Goal: Task Accomplishment & Management: Manage account settings

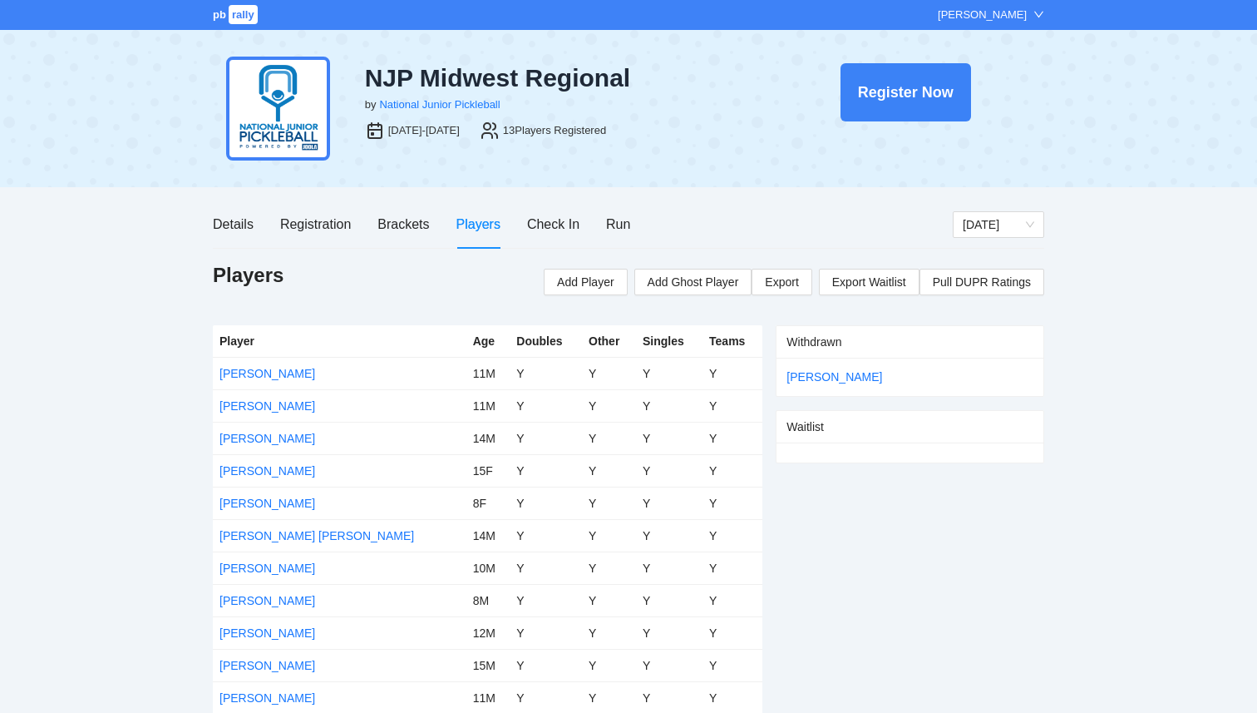
click at [223, 19] on span "pb" at bounding box center [219, 14] width 13 height 12
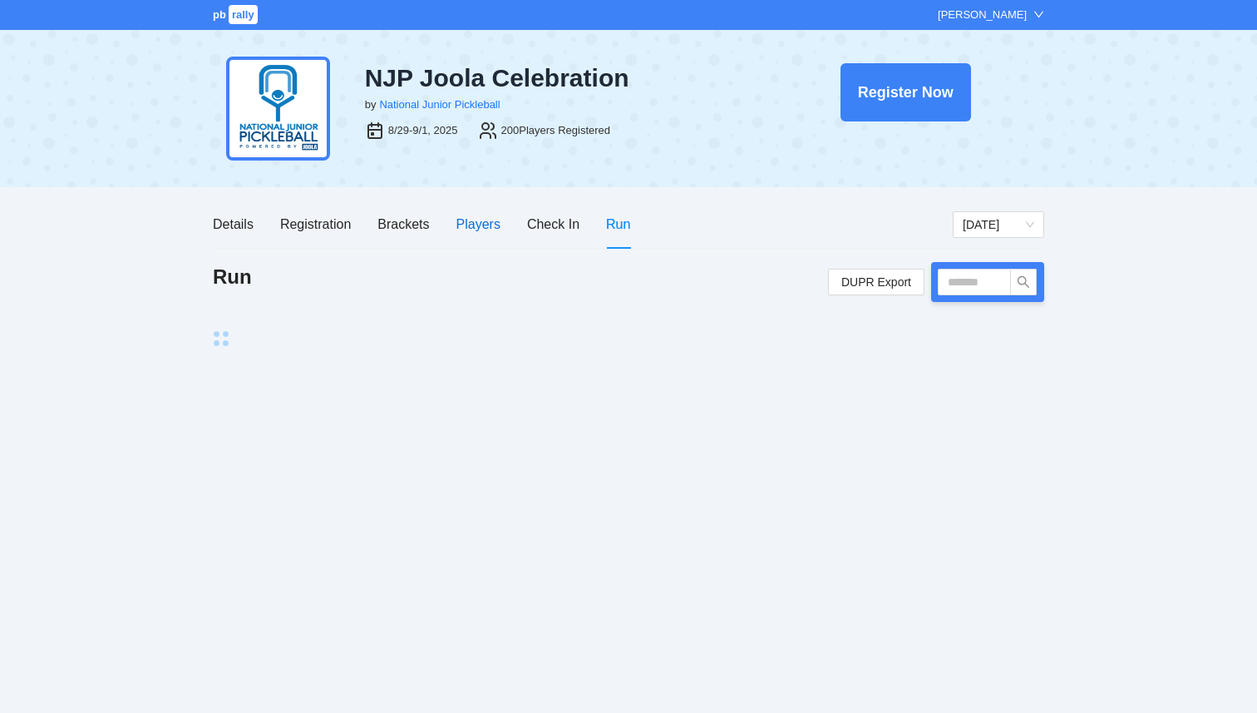
click at [484, 223] on div "Players" at bounding box center [479, 224] width 44 height 21
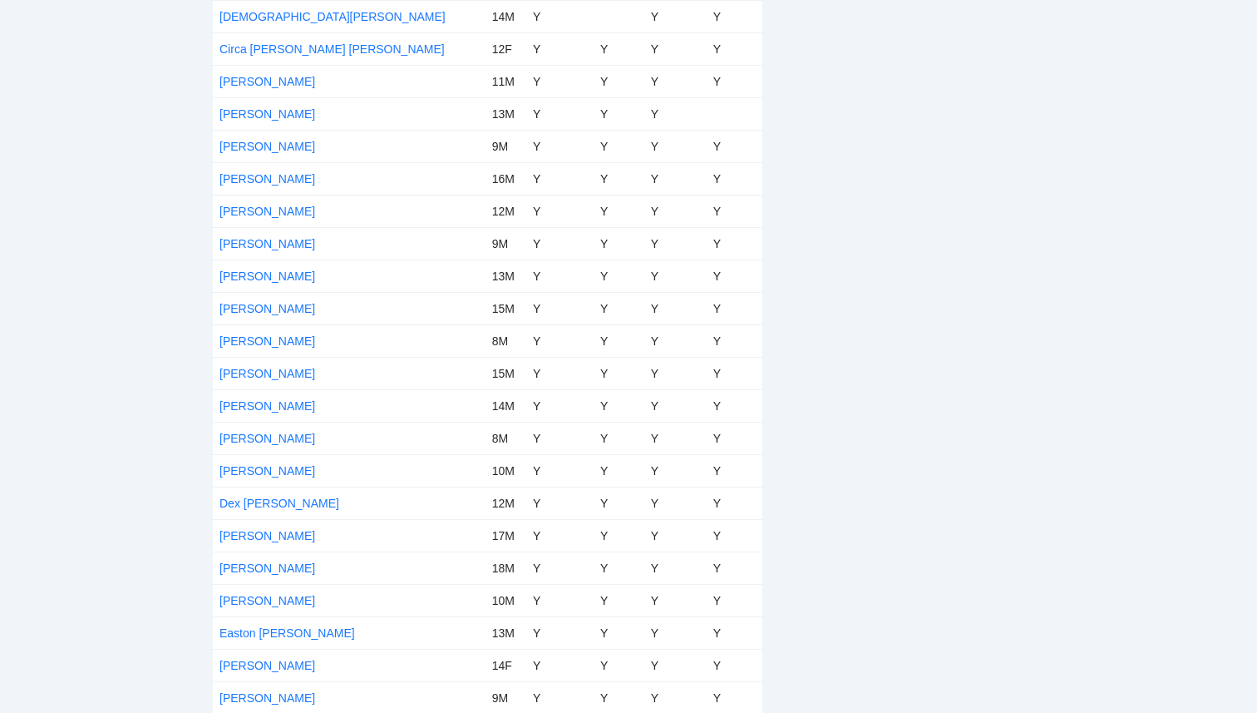
scroll to position [1716, 0]
click at [269, 373] on link "[PERSON_NAME]" at bounding box center [268, 375] width 96 height 13
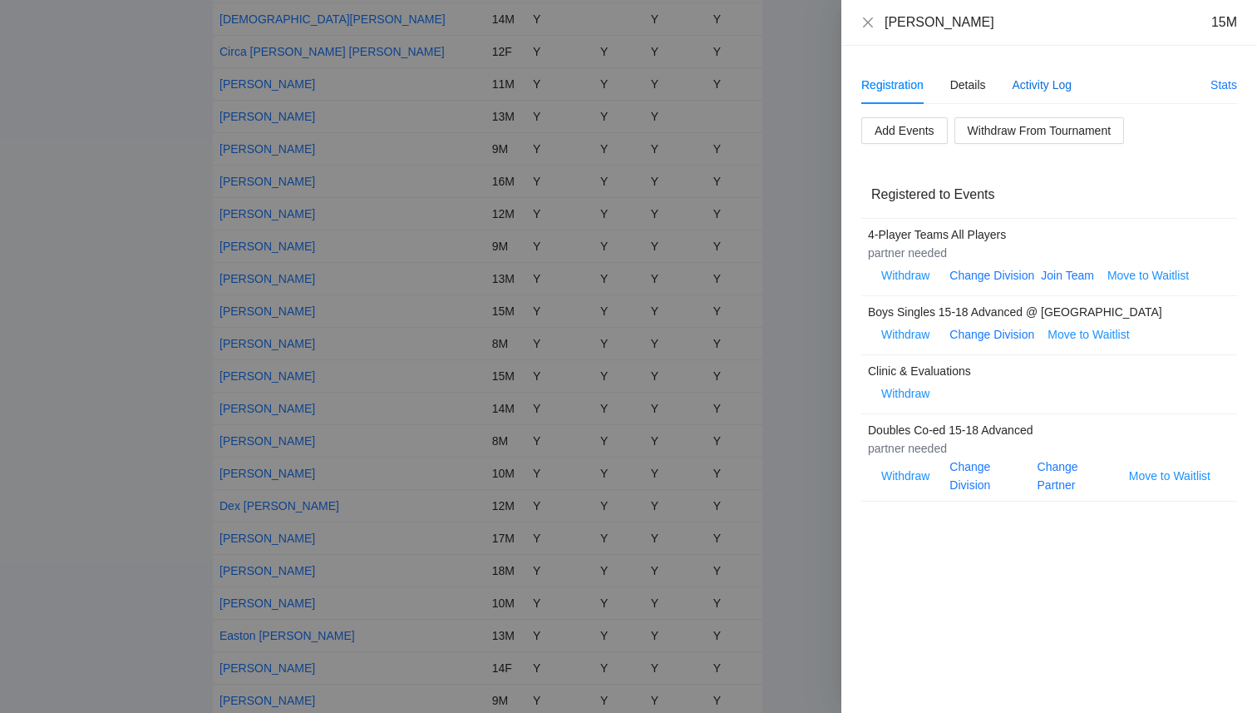
click at [1031, 77] on div "Activity Log" at bounding box center [1043, 85] width 60 height 18
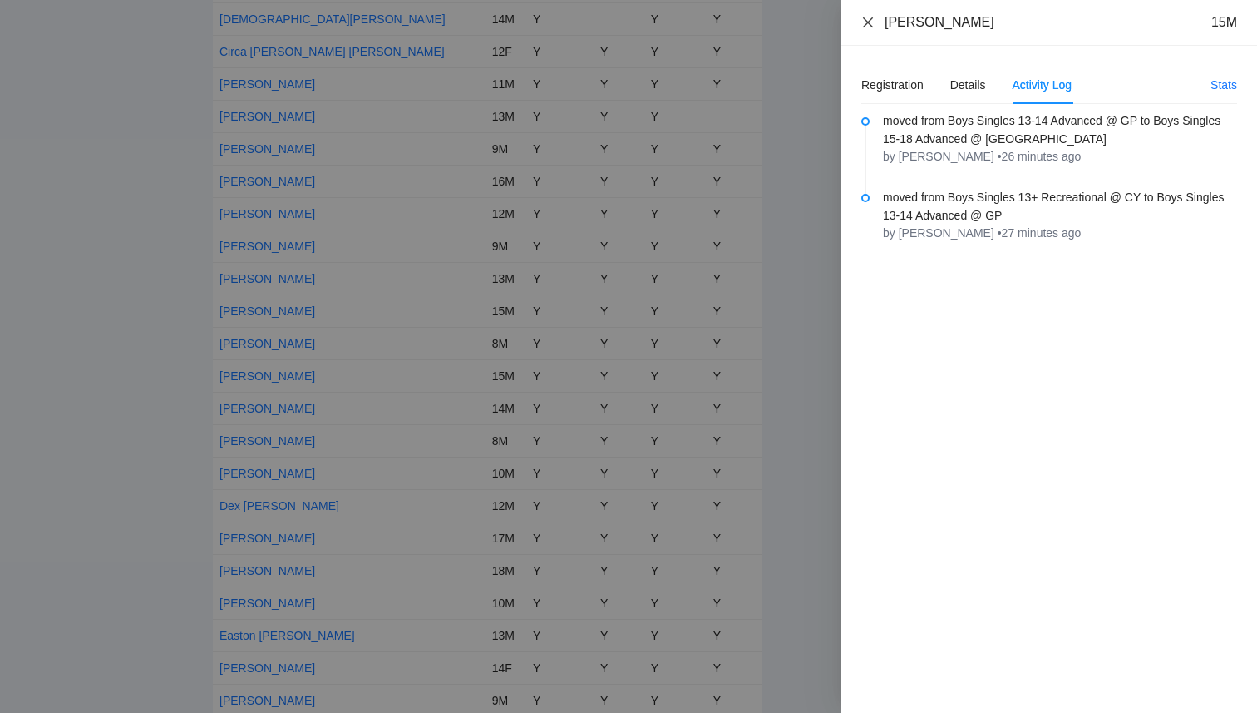
click at [871, 22] on icon "close" at bounding box center [868, 22] width 13 height 13
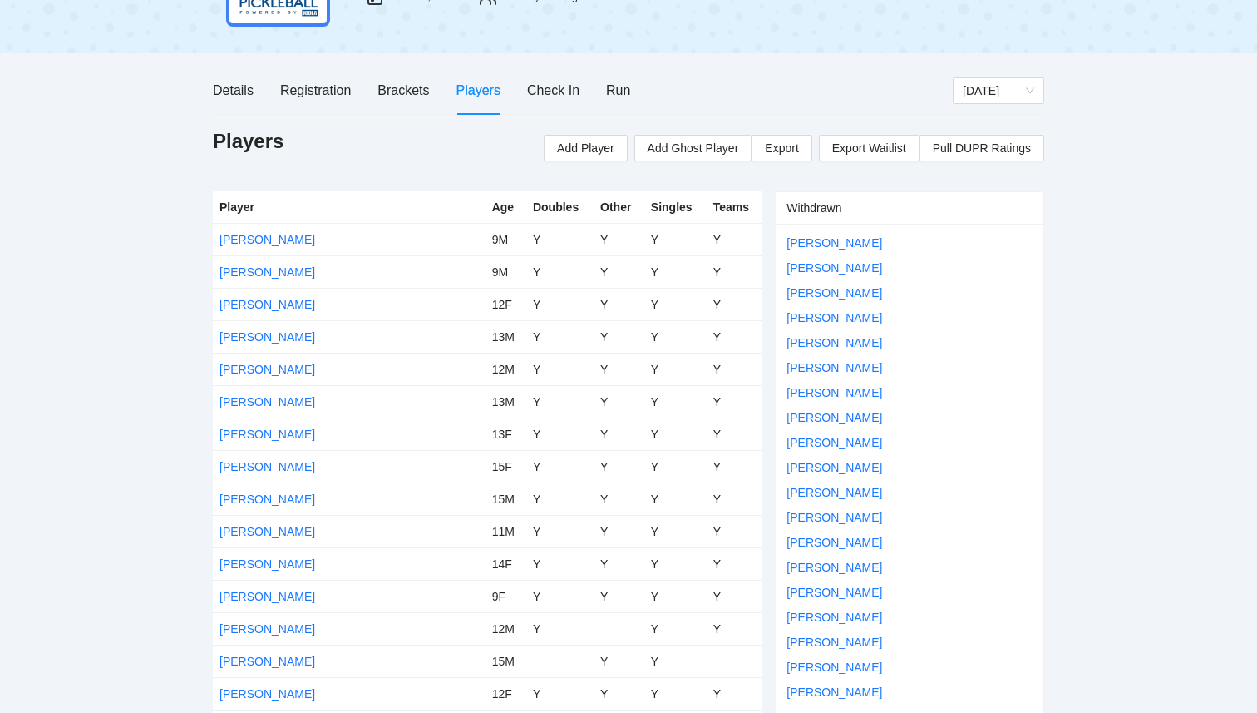
scroll to position [0, 0]
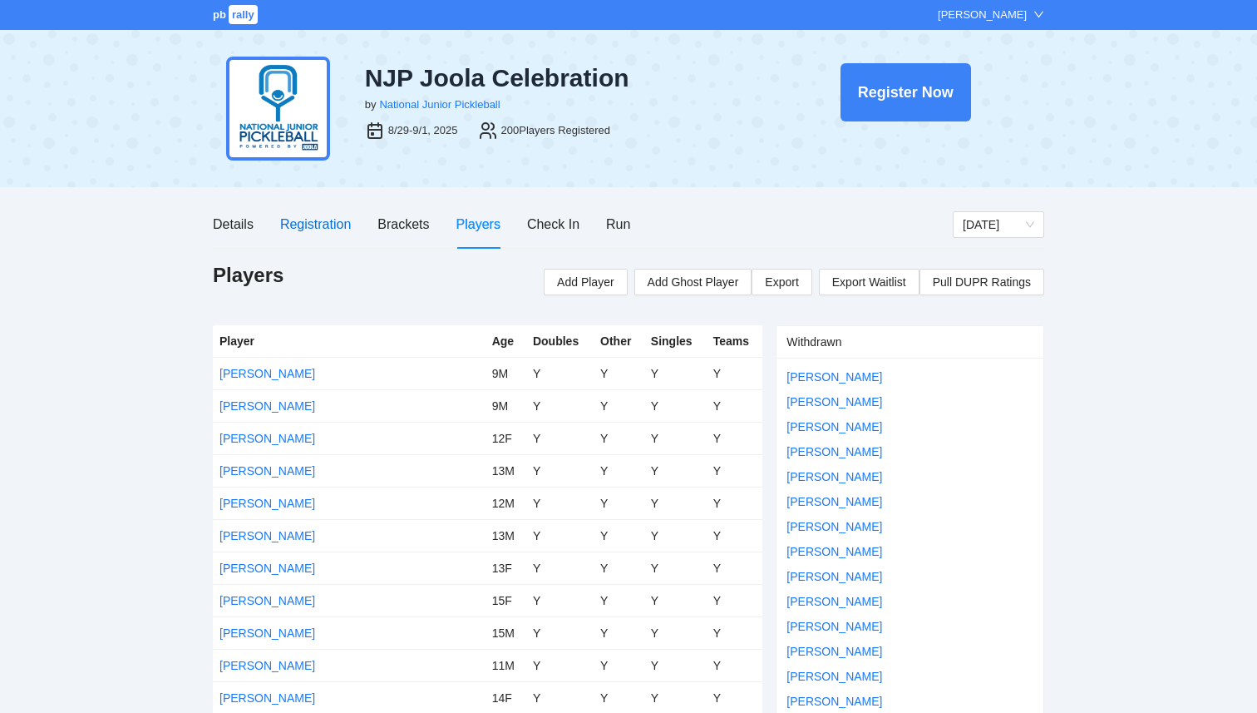
click at [314, 214] on div "Registration" at bounding box center [315, 224] width 71 height 21
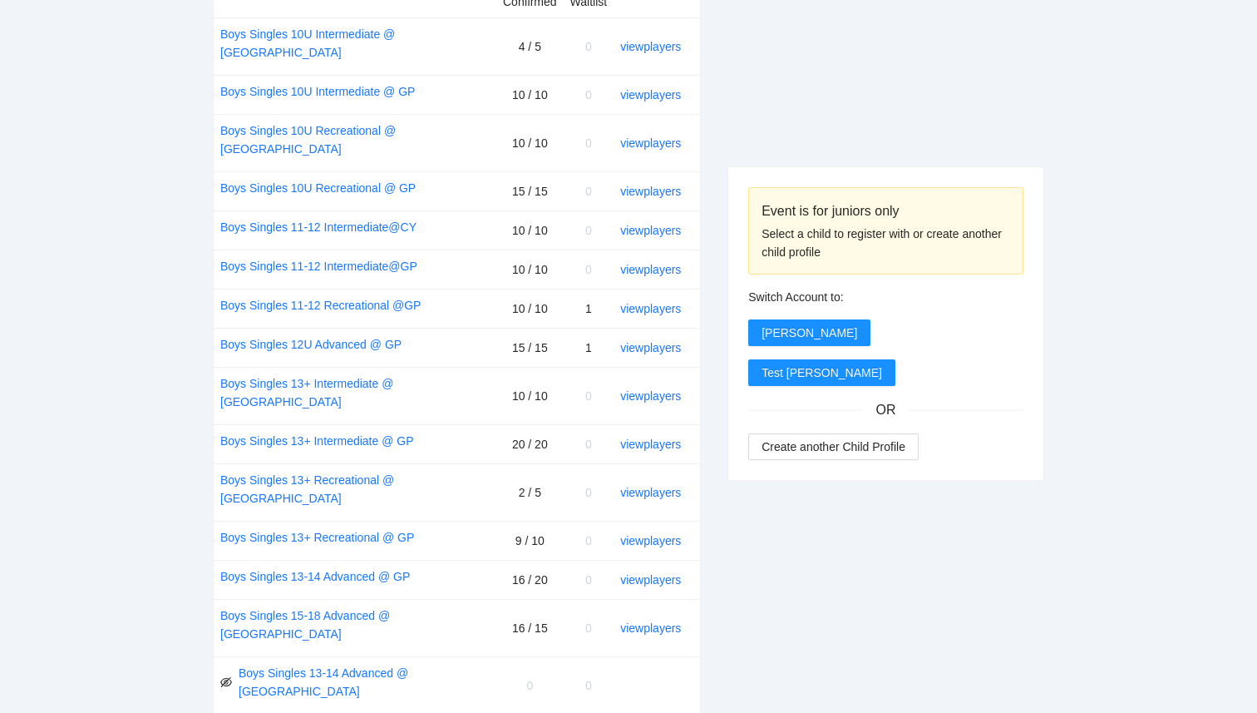
scroll to position [743, 0]
click at [149, 386] on div "pb rally Courtney Loughridge NJP Joola Celebration by National Junior Picklebal…" at bounding box center [628, 681] width 1257 height 2849
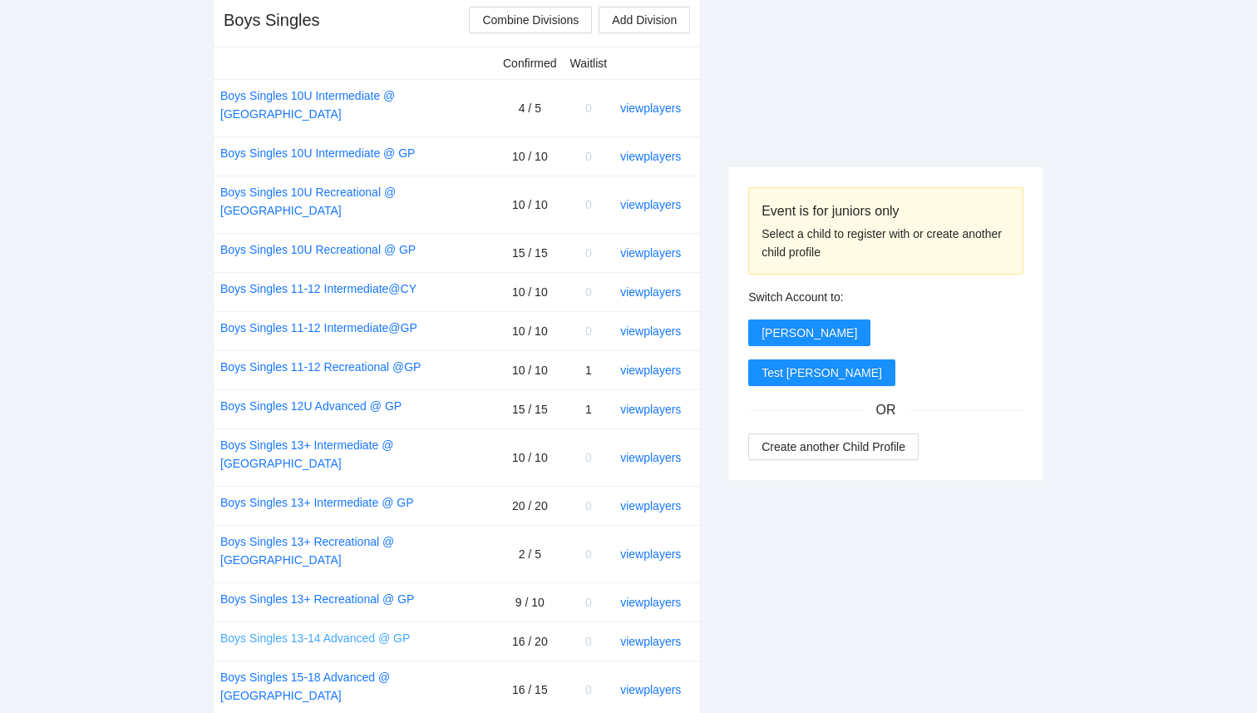
scroll to position [688, 0]
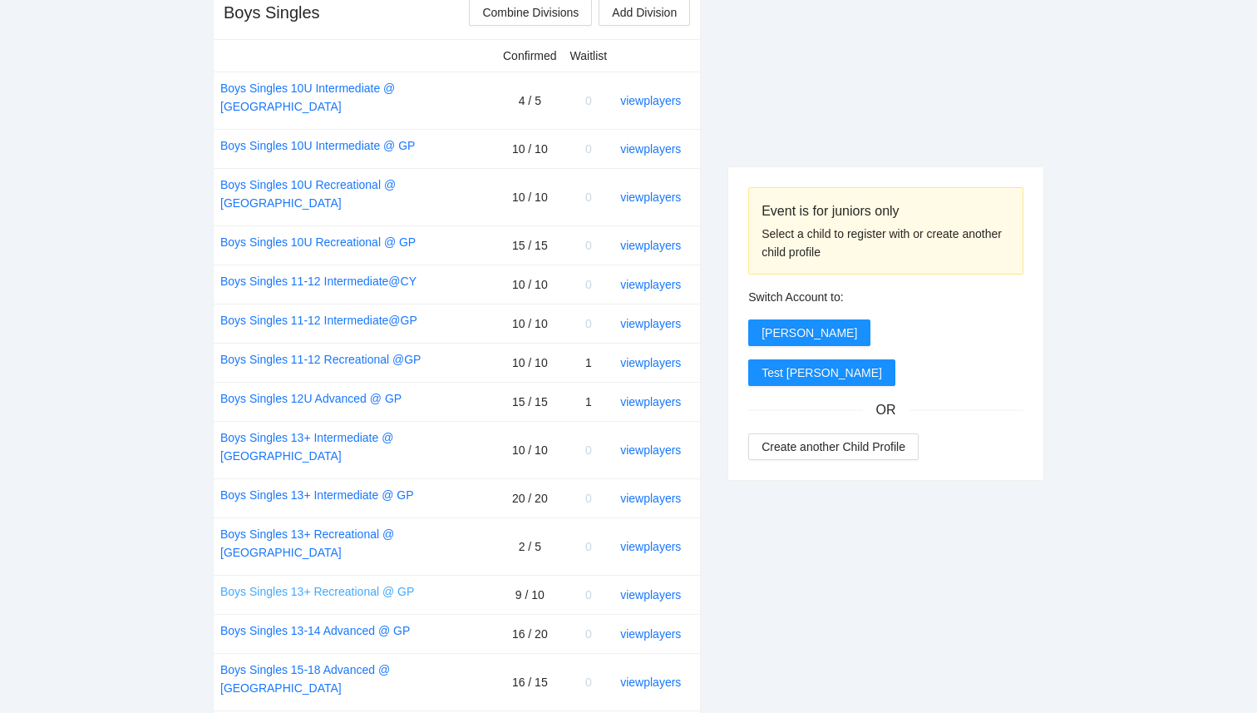
click at [354, 582] on link "Boys Singles 13+ Recreational @ GP" at bounding box center [317, 591] width 194 height 18
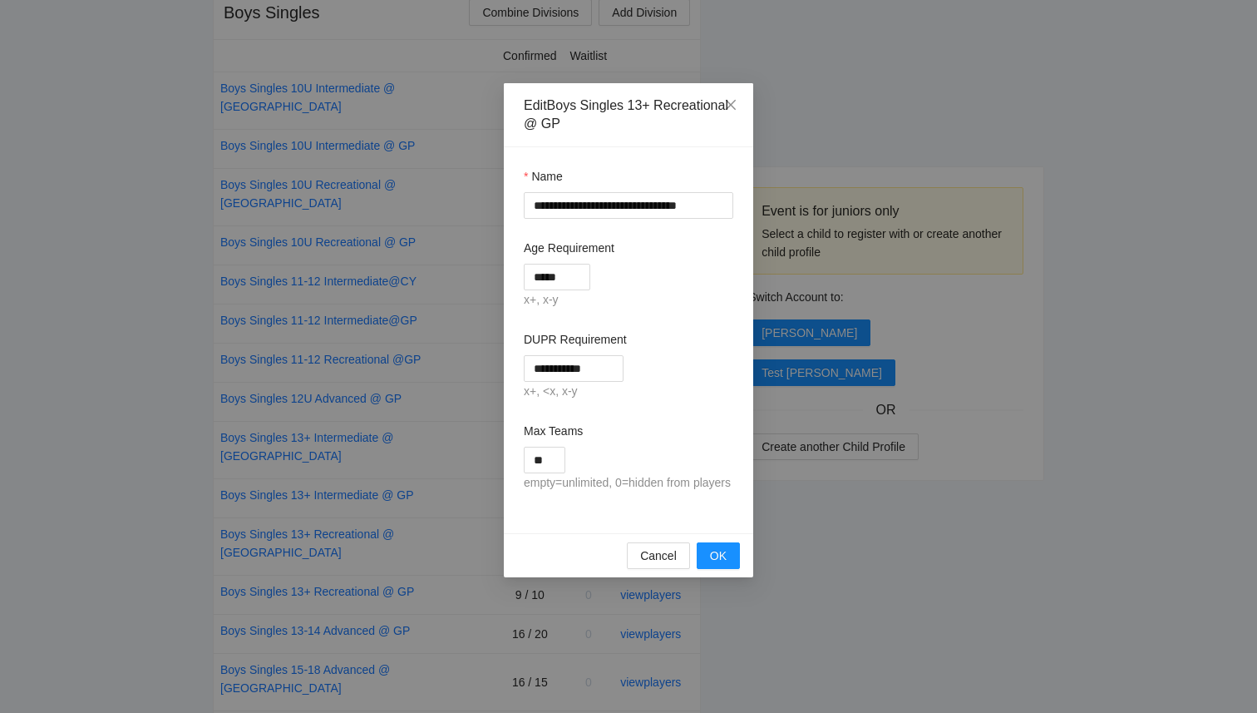
click at [143, 500] on div "**********" at bounding box center [628, 356] width 1257 height 713
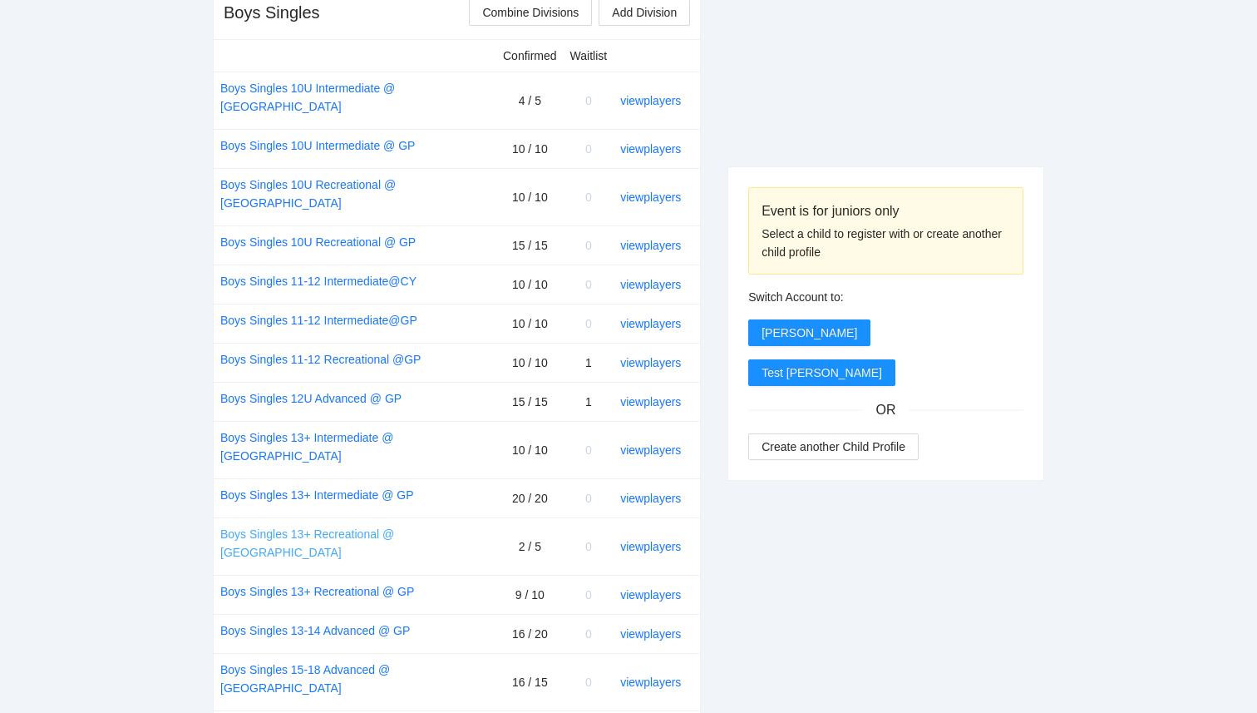
click at [355, 525] on link "Boys Singles 13+ Recreational @ [GEOGRAPHIC_DATA]" at bounding box center [354, 543] width 269 height 37
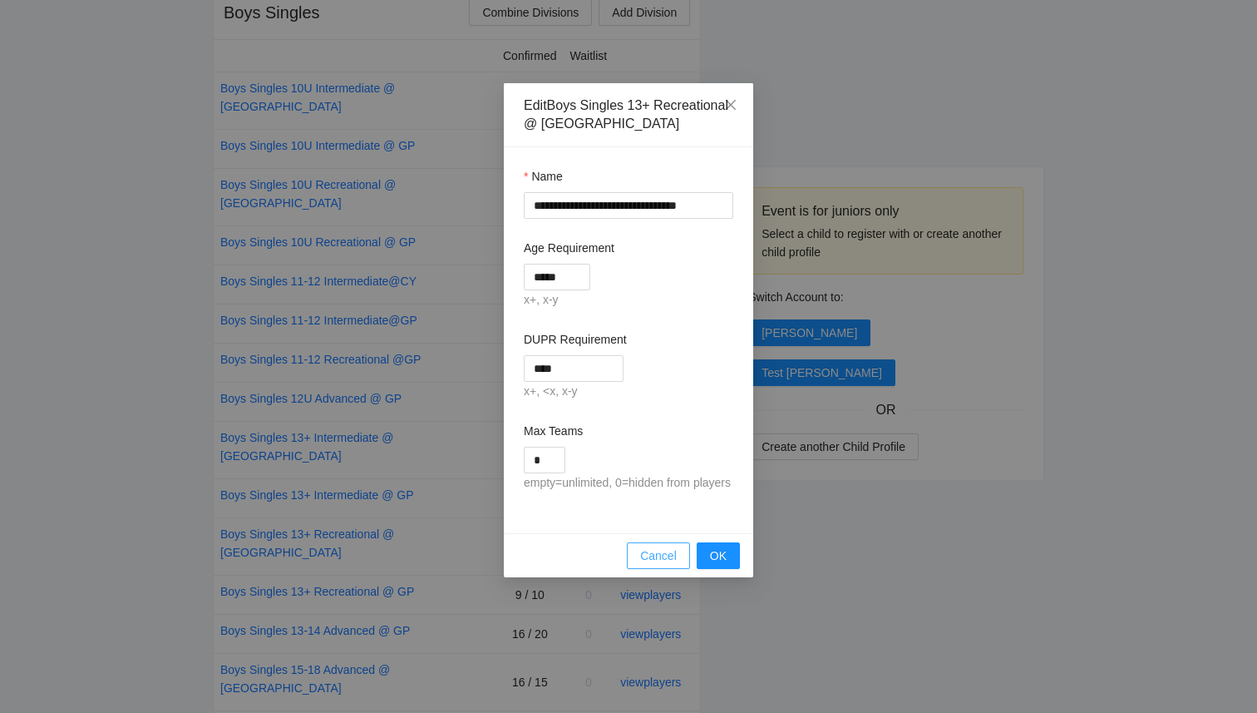
click at [655, 565] on span "Cancel" at bounding box center [658, 555] width 37 height 18
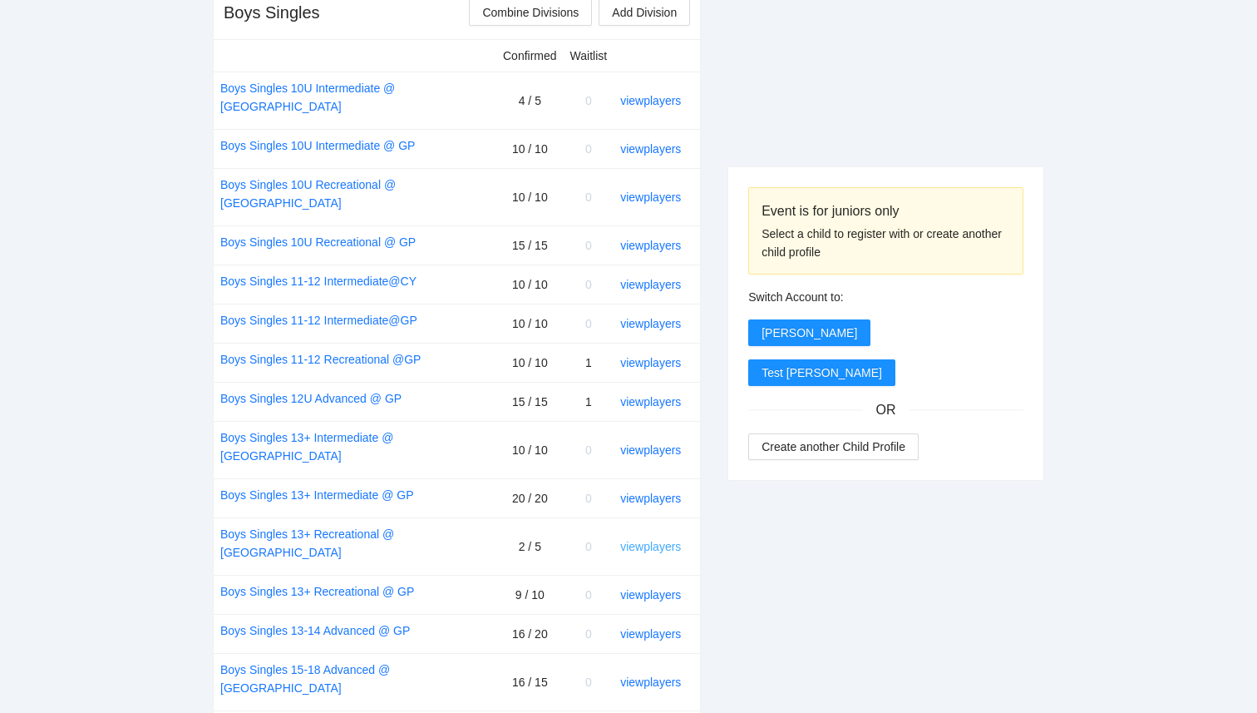
click at [654, 540] on link "view players" at bounding box center [650, 546] width 61 height 13
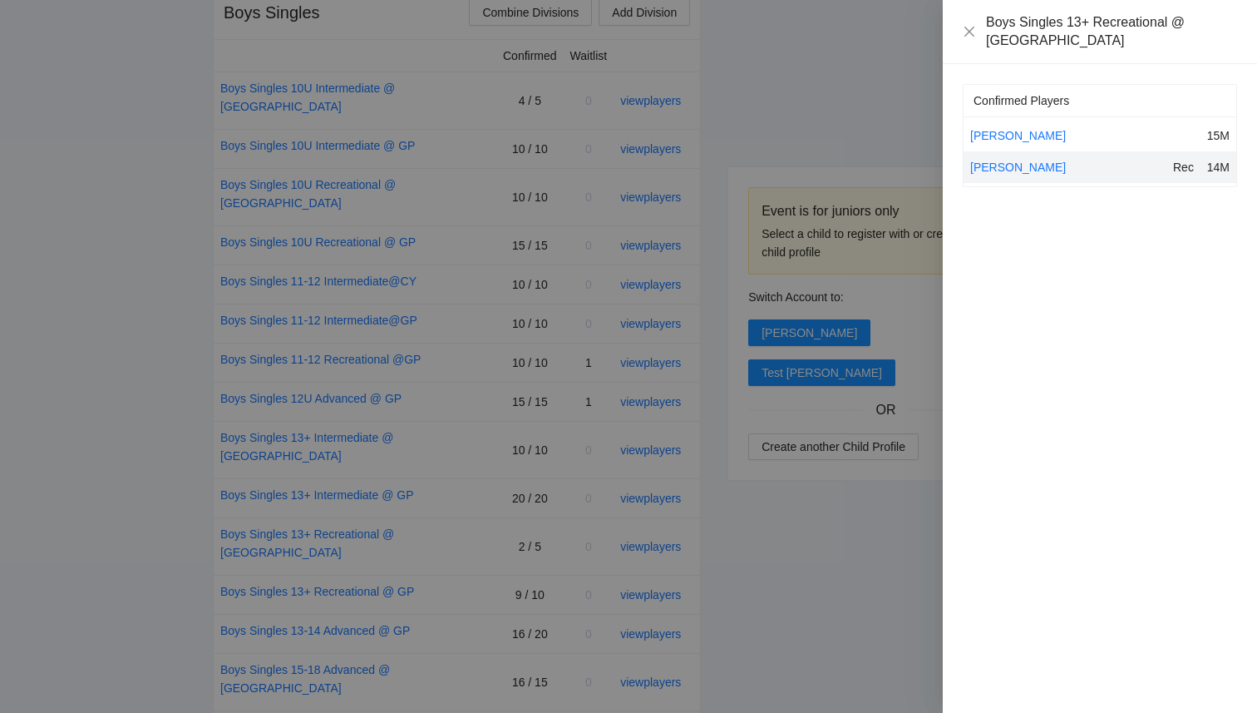
click at [746, 113] on div at bounding box center [628, 356] width 1257 height 713
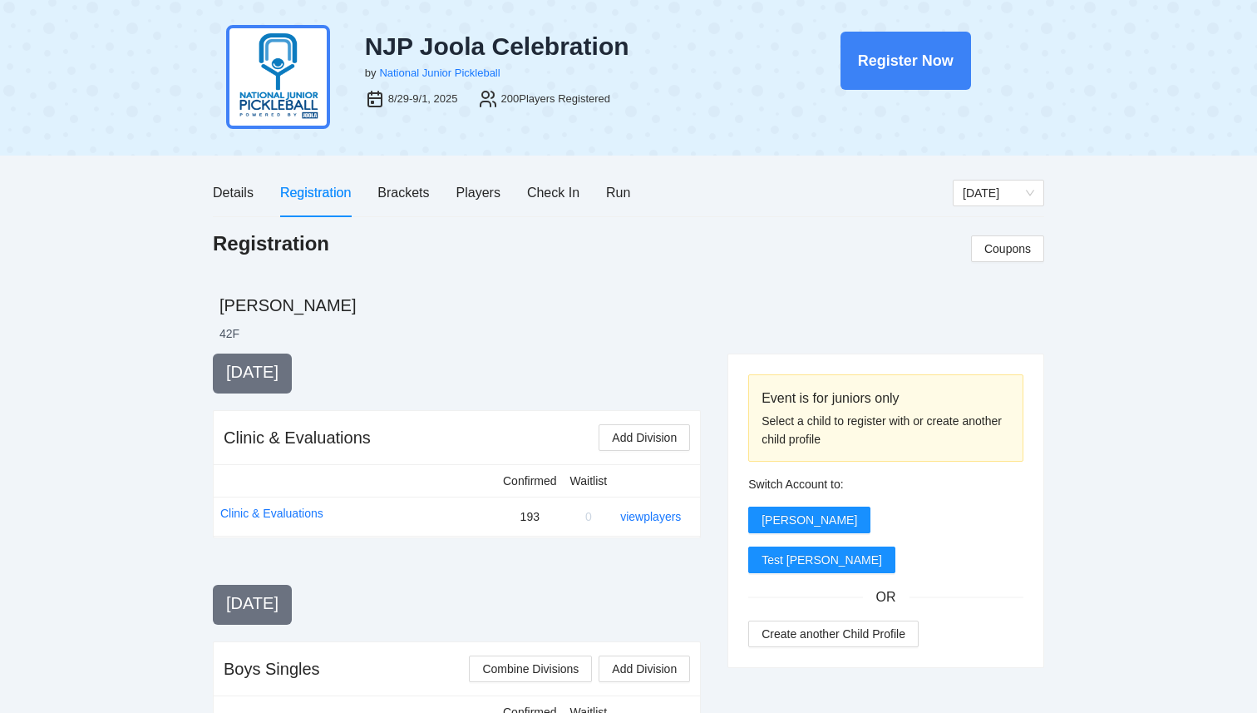
scroll to position [0, 0]
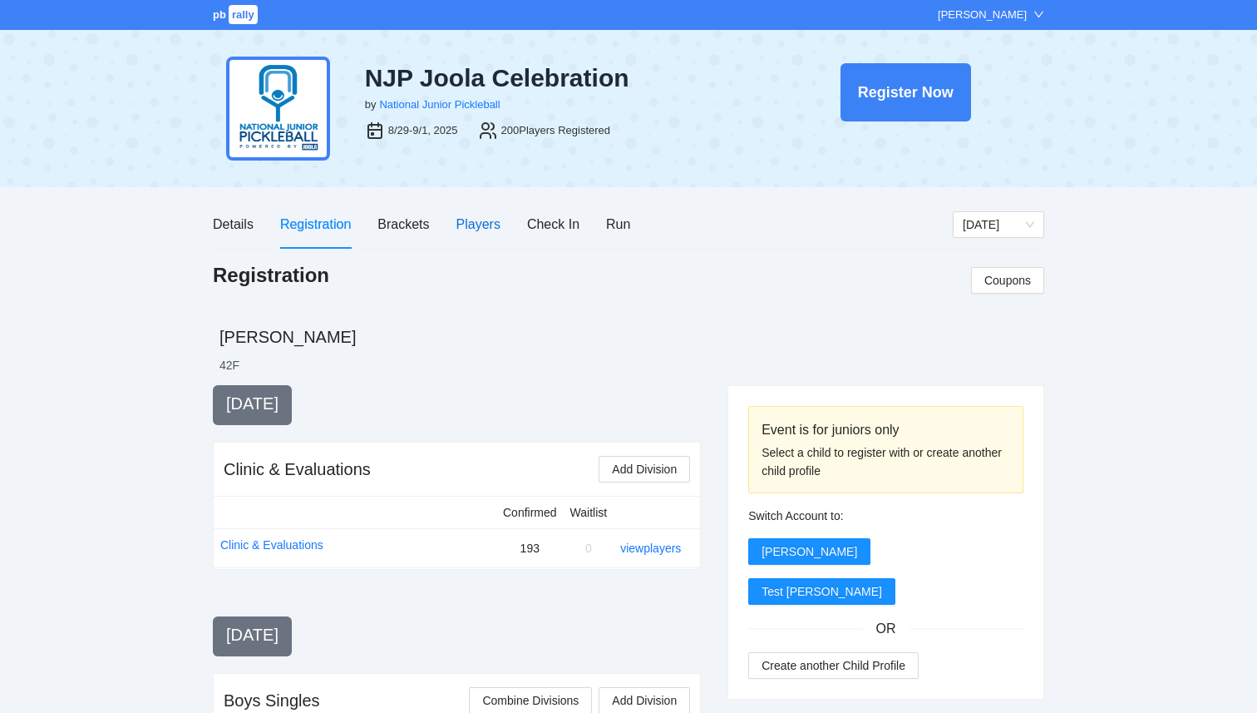
click at [465, 215] on div "Players" at bounding box center [479, 224] width 44 height 21
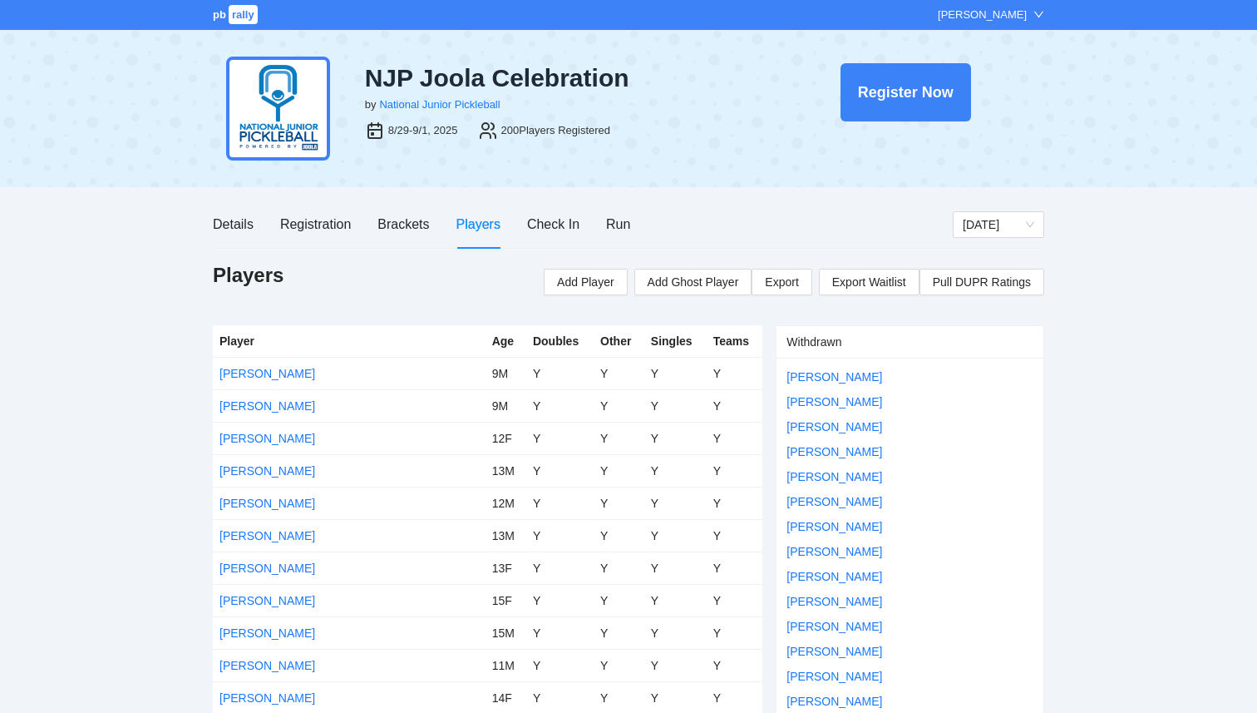
scroll to position [3746, 0]
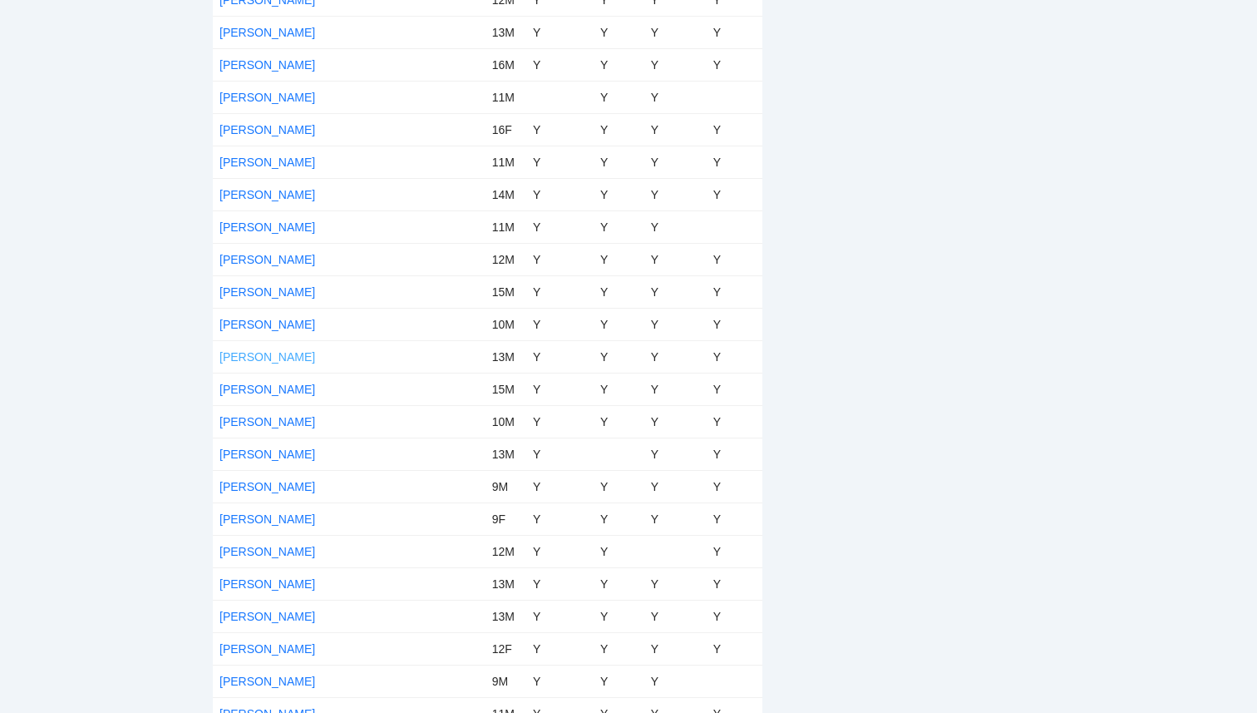
click at [244, 358] on link "Kayan Mehan" at bounding box center [268, 356] width 96 height 13
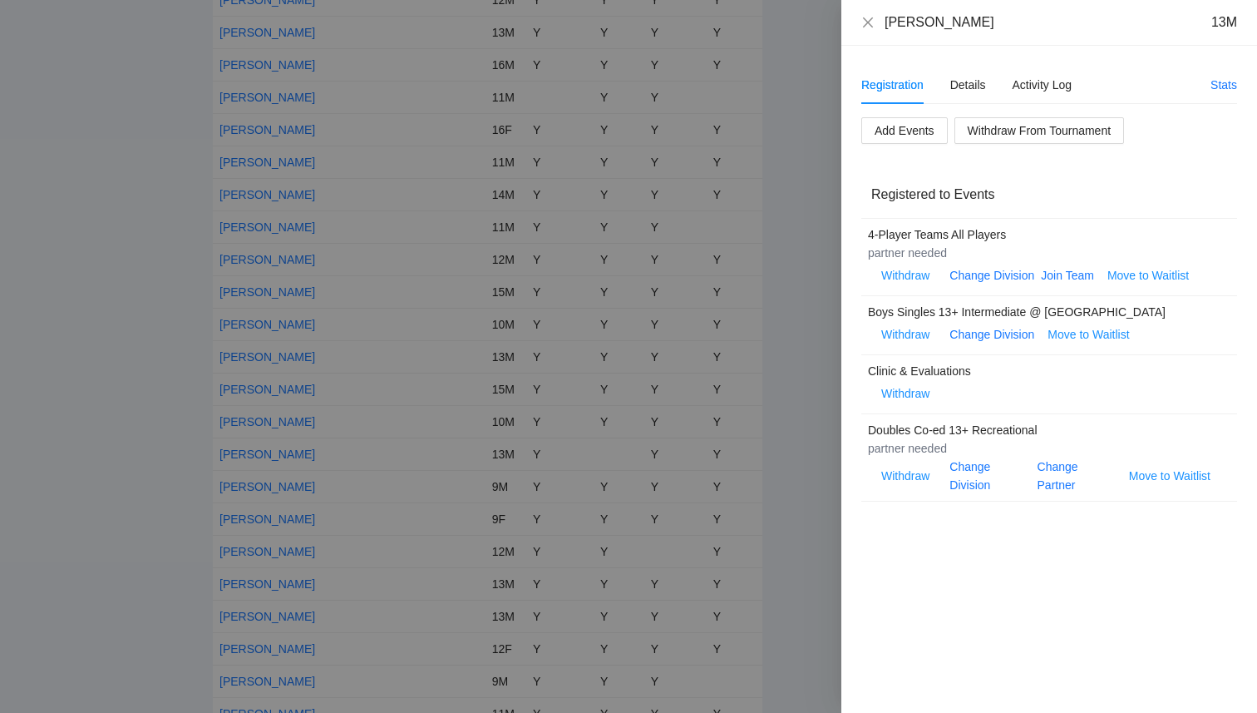
click at [214, 364] on div at bounding box center [628, 356] width 1257 height 713
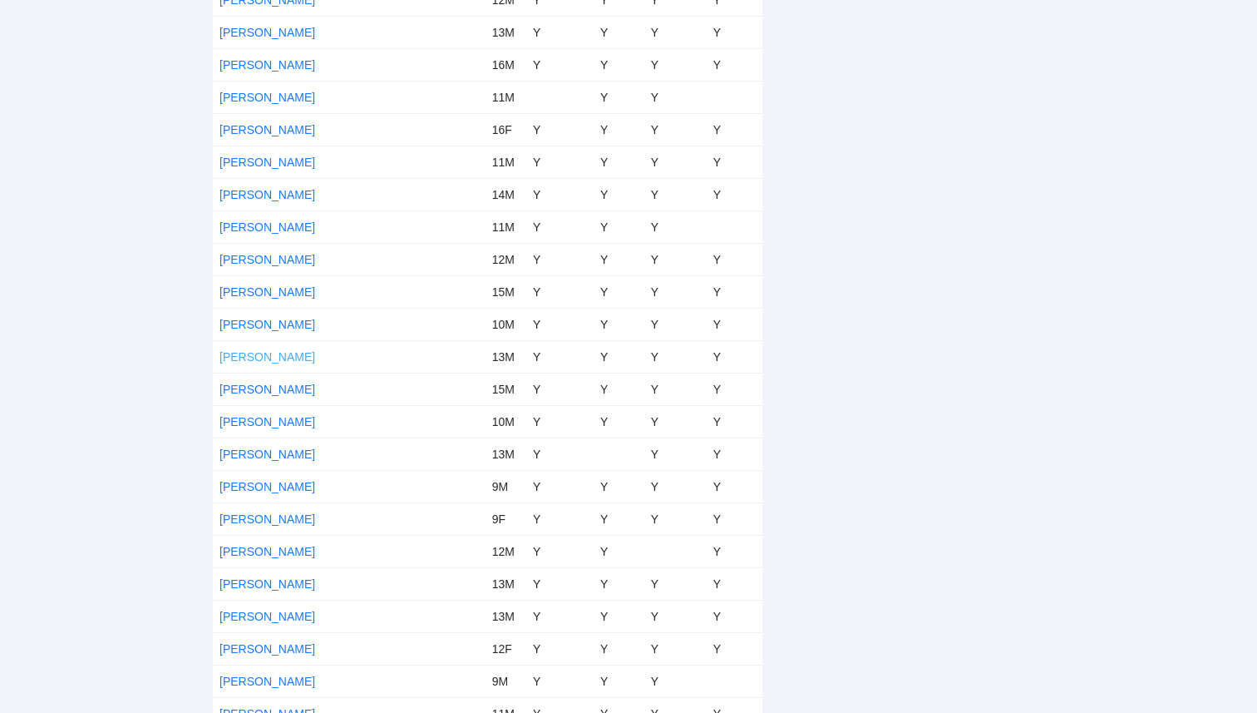
click at [268, 358] on link "Kayan Mehan" at bounding box center [268, 356] width 96 height 13
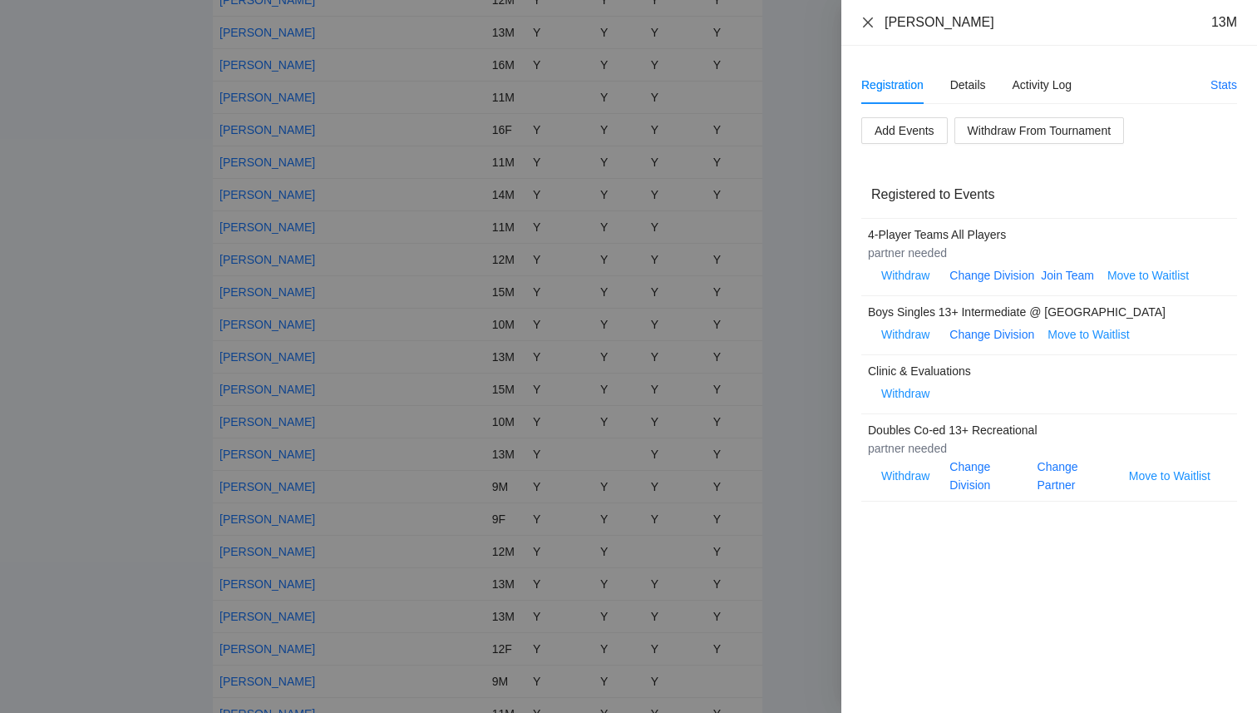
click at [871, 27] on icon "close" at bounding box center [868, 22] width 13 height 13
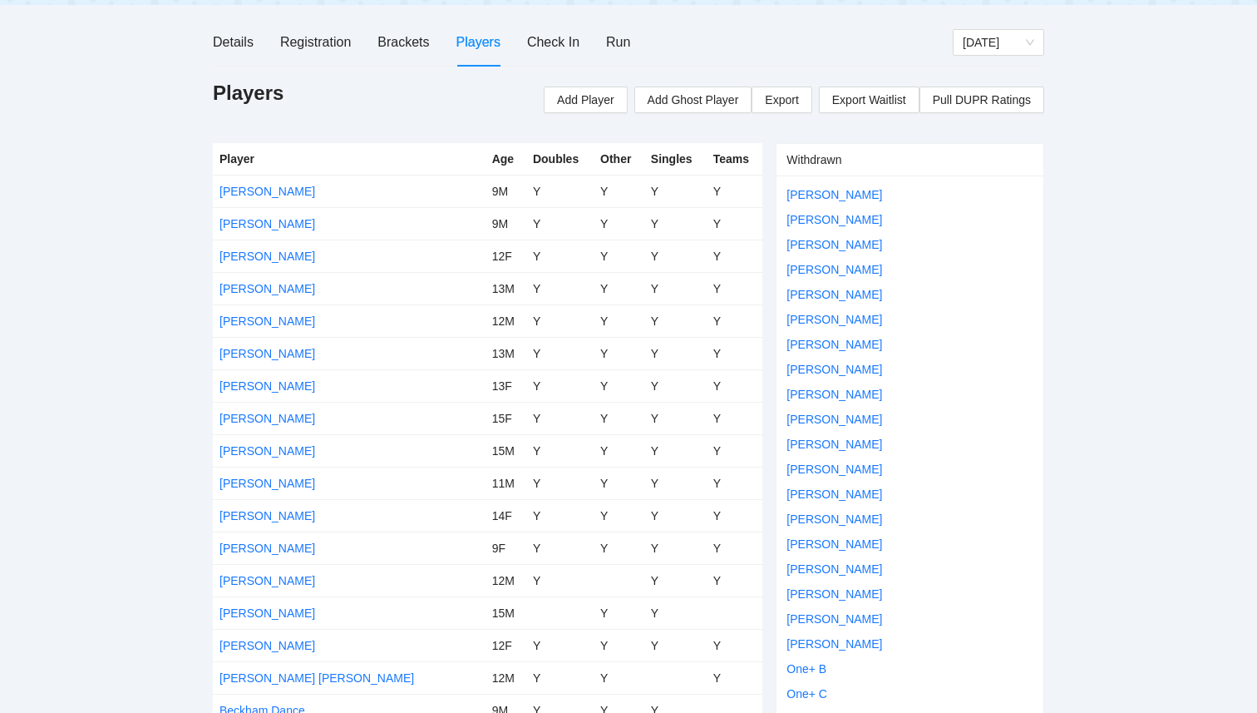
scroll to position [122, 0]
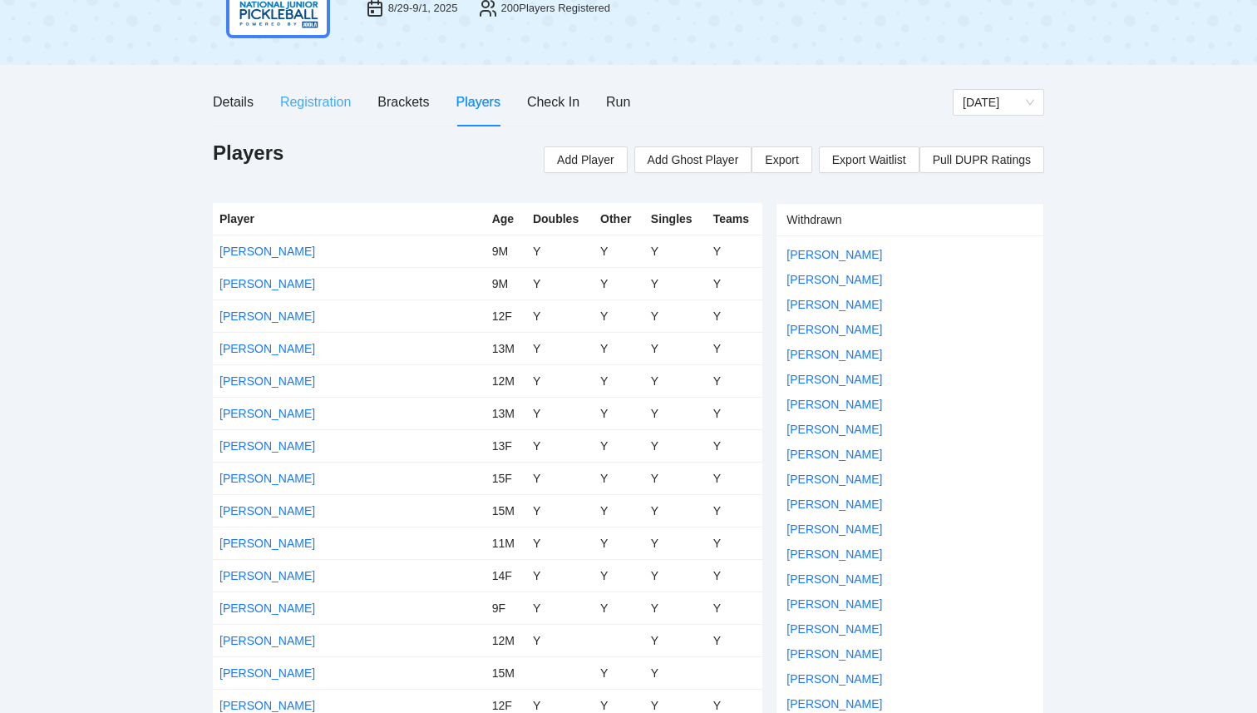
click at [303, 91] on div "Registration" at bounding box center [315, 101] width 71 height 47
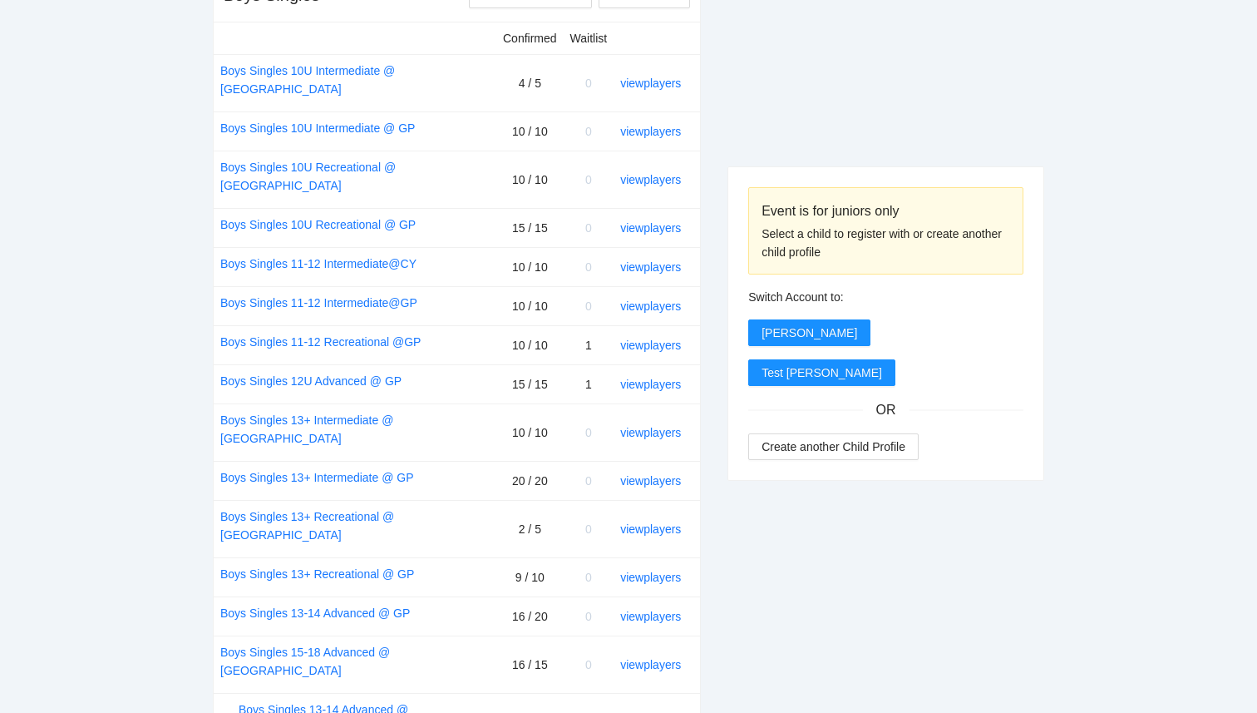
scroll to position [704, 0]
click at [667, 475] on link "view players" at bounding box center [650, 481] width 61 height 13
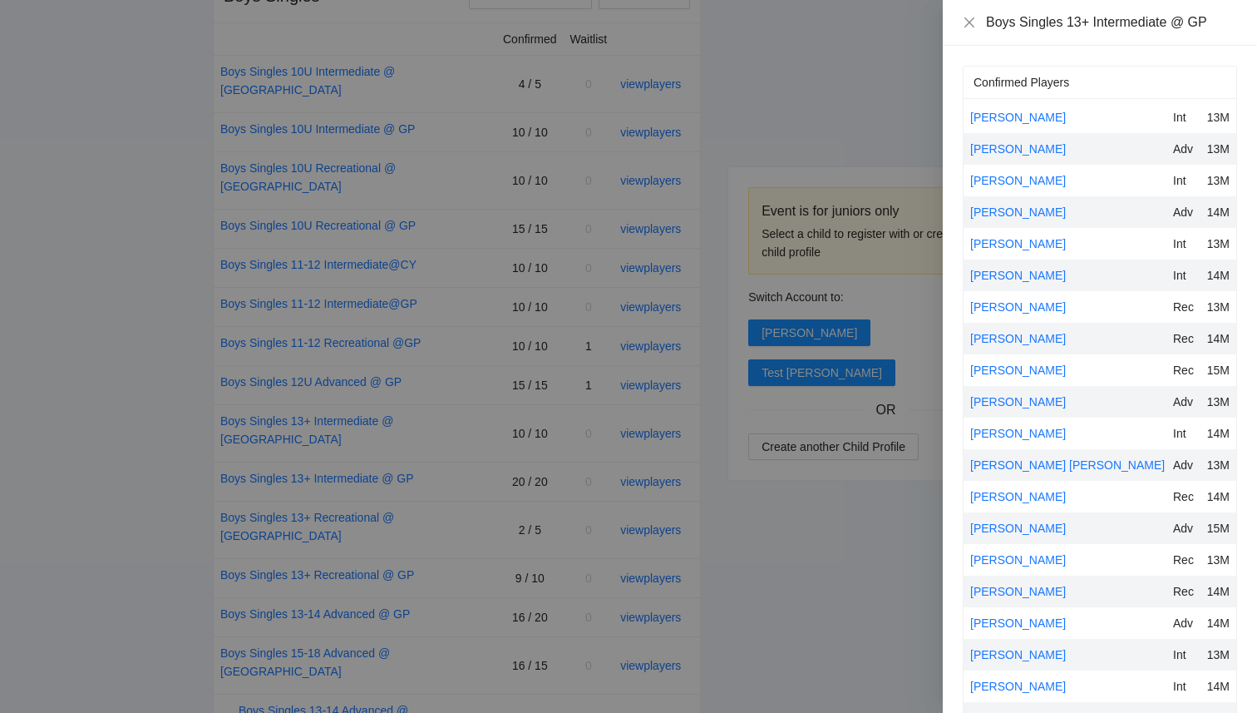
click at [873, 484] on div at bounding box center [628, 356] width 1257 height 713
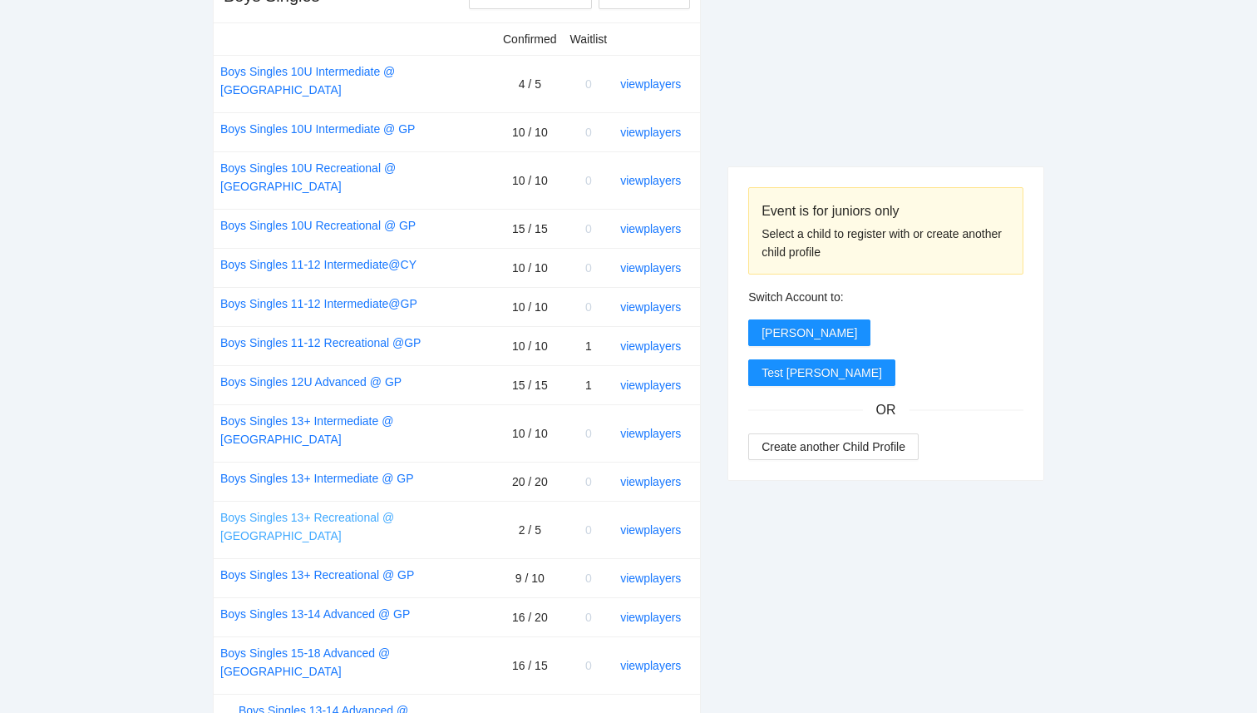
click at [329, 508] on link "Boys Singles 13+ Recreational @ [GEOGRAPHIC_DATA]" at bounding box center [354, 526] width 269 height 37
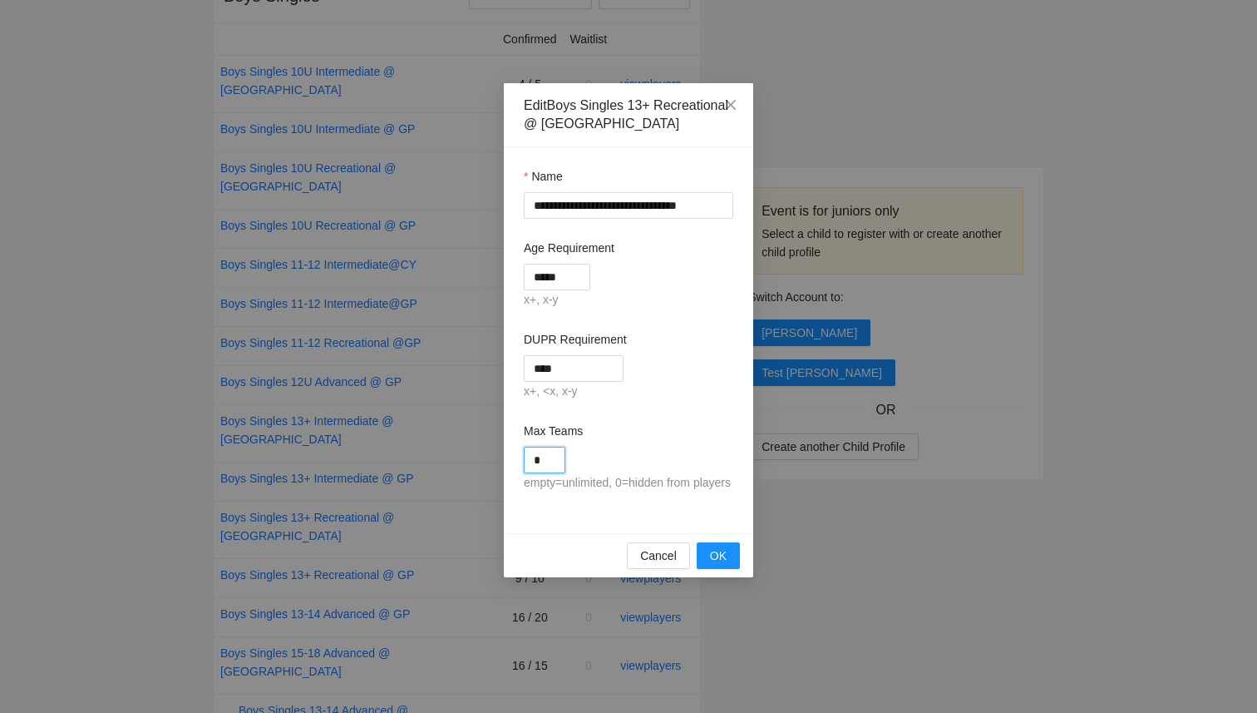
drag, startPoint x: 544, startPoint y: 462, endPoint x: 509, endPoint y: 458, distance: 35.1
click at [510, 458] on div "**********" at bounding box center [628, 340] width 249 height 386
type input "*"
click at [671, 431] on div "Max Teams" at bounding box center [629, 434] width 210 height 25
click at [721, 565] on span "OK" at bounding box center [718, 555] width 17 height 18
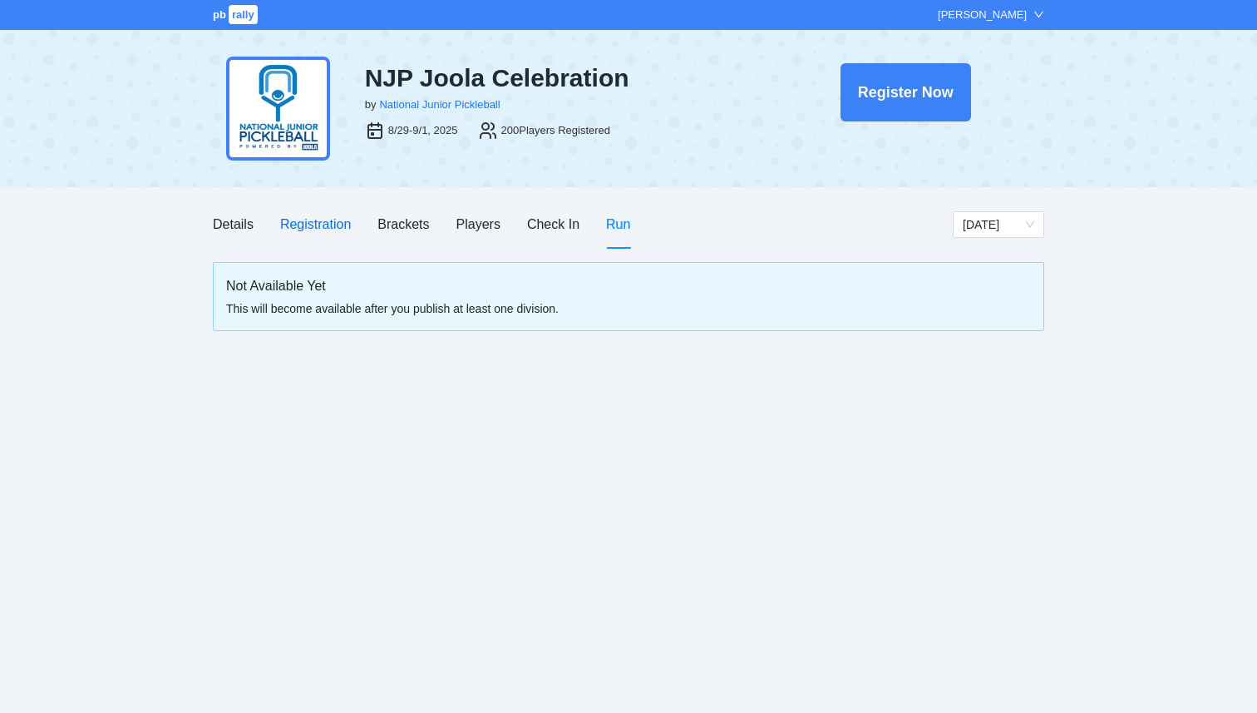
click at [313, 229] on div "Registration" at bounding box center [315, 224] width 71 height 21
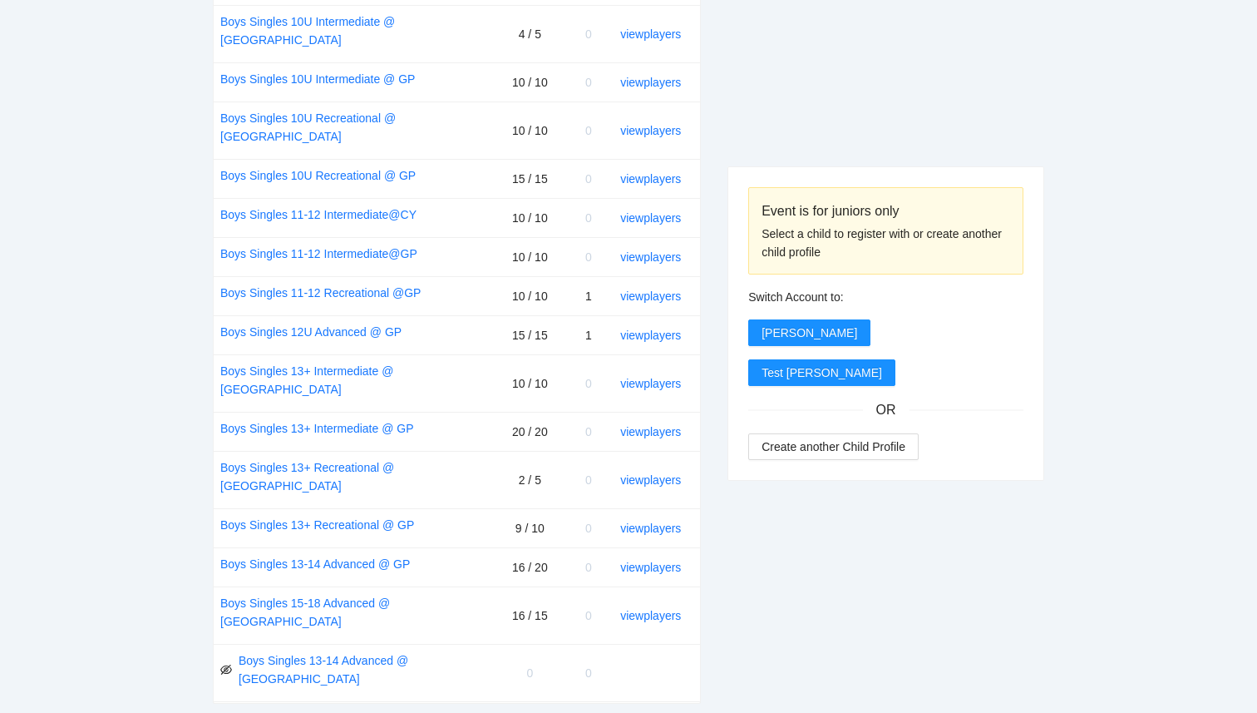
scroll to position [759, 0]
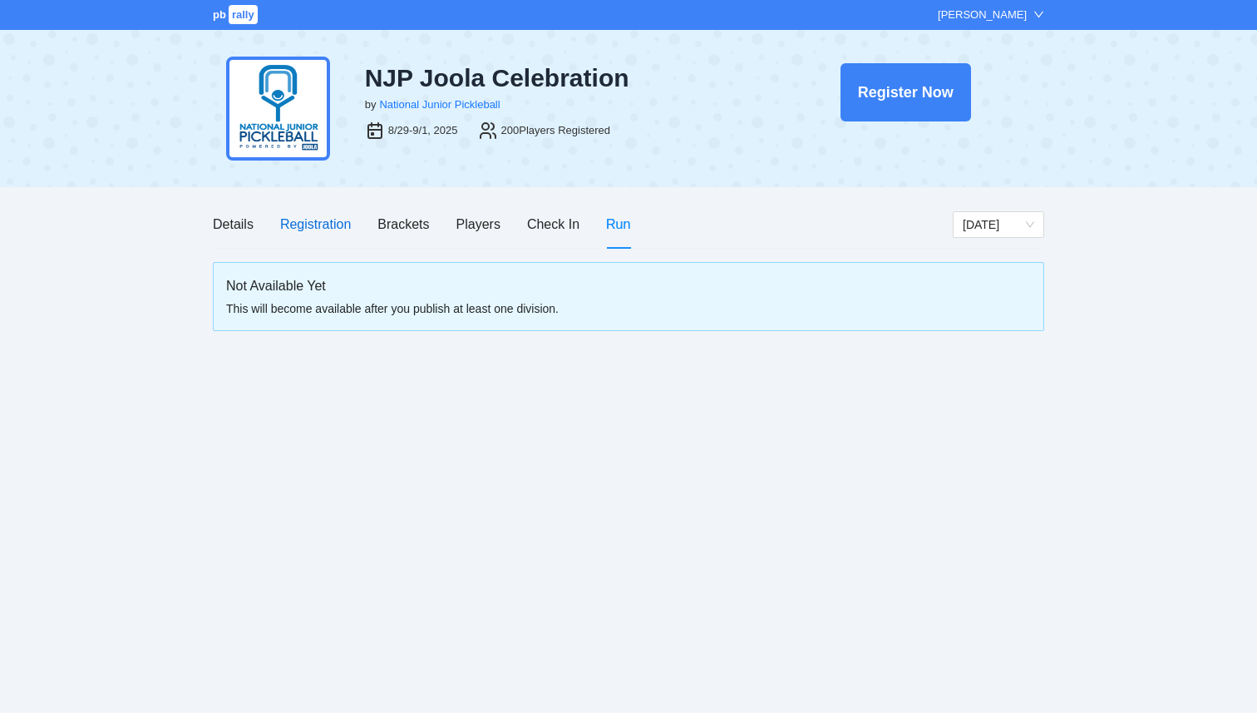
click at [304, 229] on div "Registration" at bounding box center [315, 224] width 71 height 21
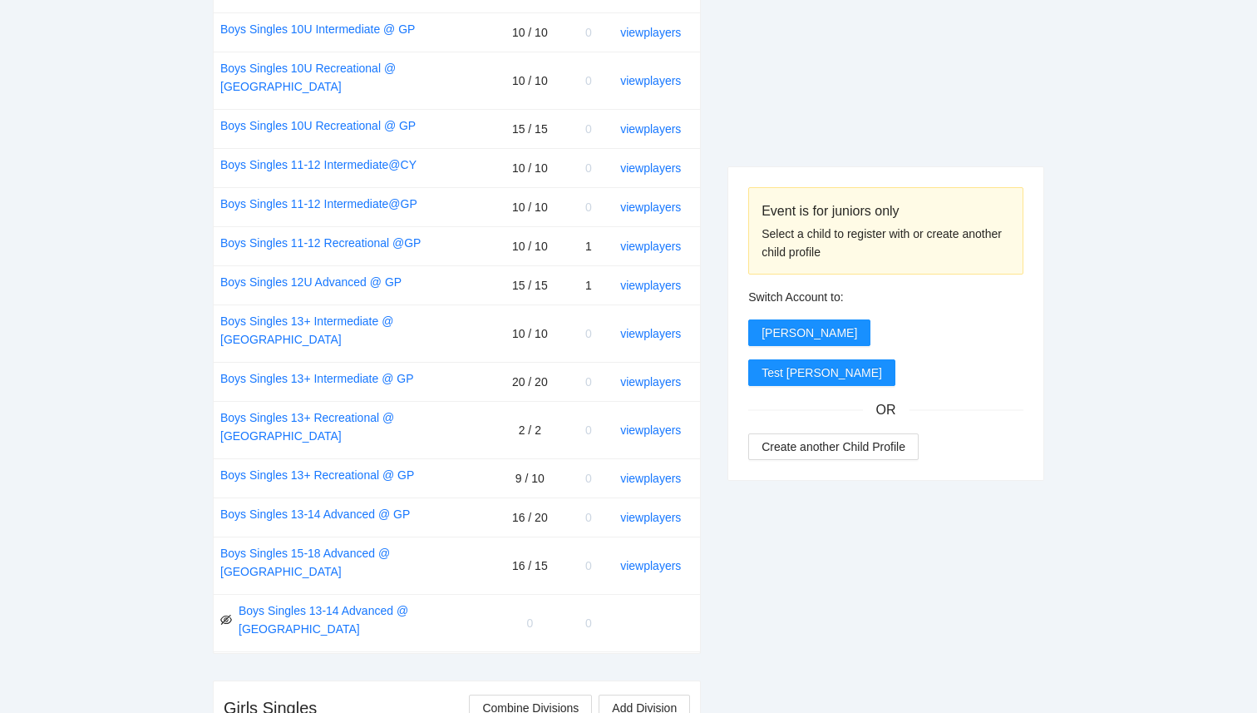
scroll to position [807, 0]
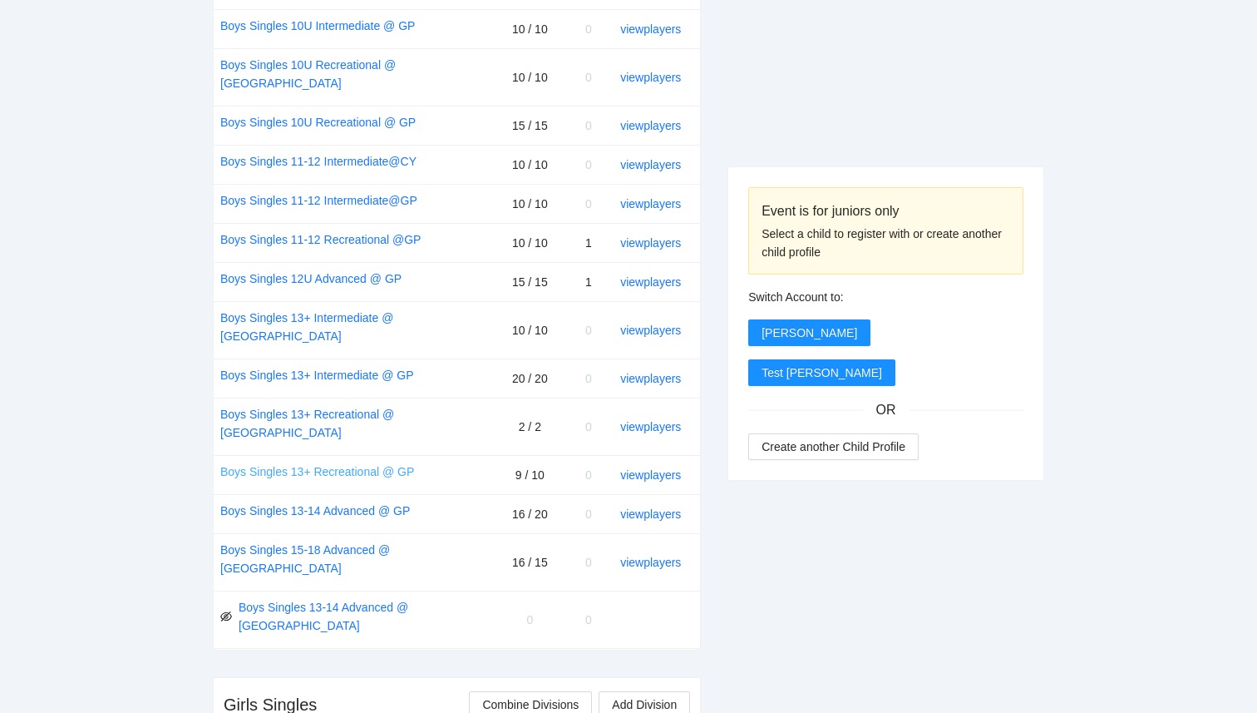
click at [355, 462] on link "Boys Singles 13+ Recreational @ GP" at bounding box center [317, 471] width 194 height 18
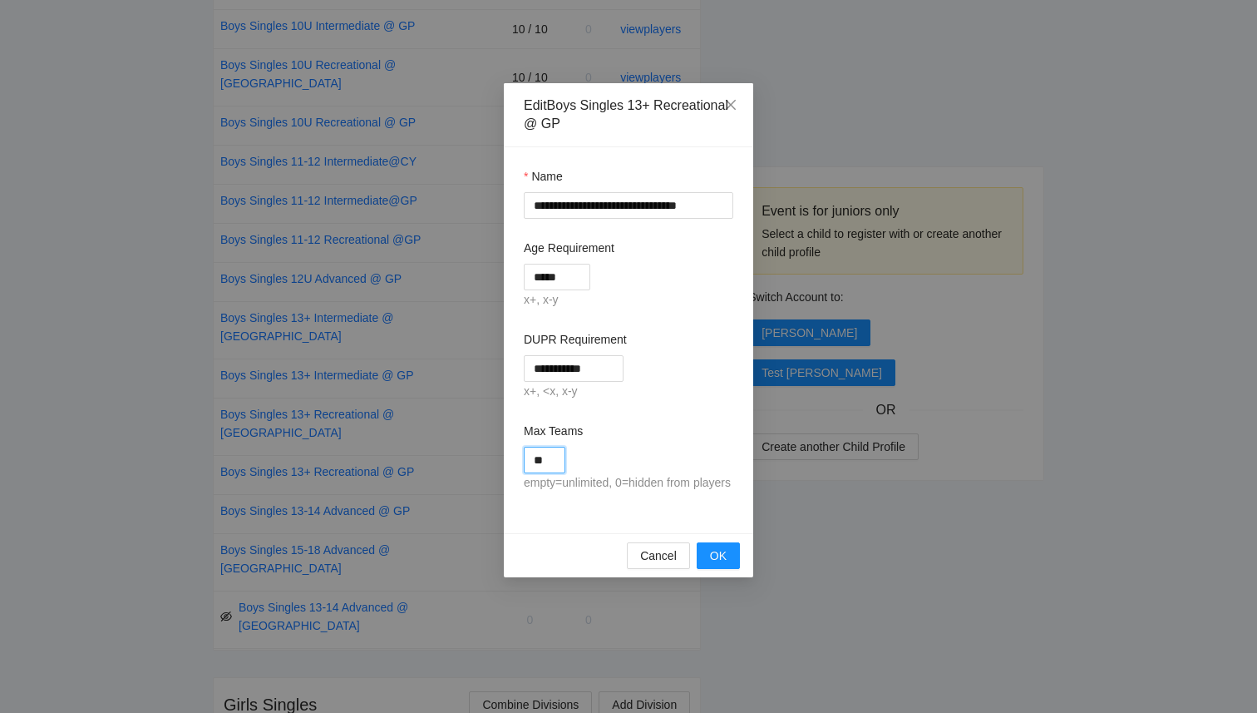
drag, startPoint x: 555, startPoint y: 462, endPoint x: 482, endPoint y: 459, distance: 72.4
click at [482, 459] on div "**********" at bounding box center [628, 356] width 1257 height 713
type input "*"
click at [708, 451] on div "*" at bounding box center [629, 460] width 210 height 27
click at [717, 565] on span "OK" at bounding box center [718, 555] width 17 height 18
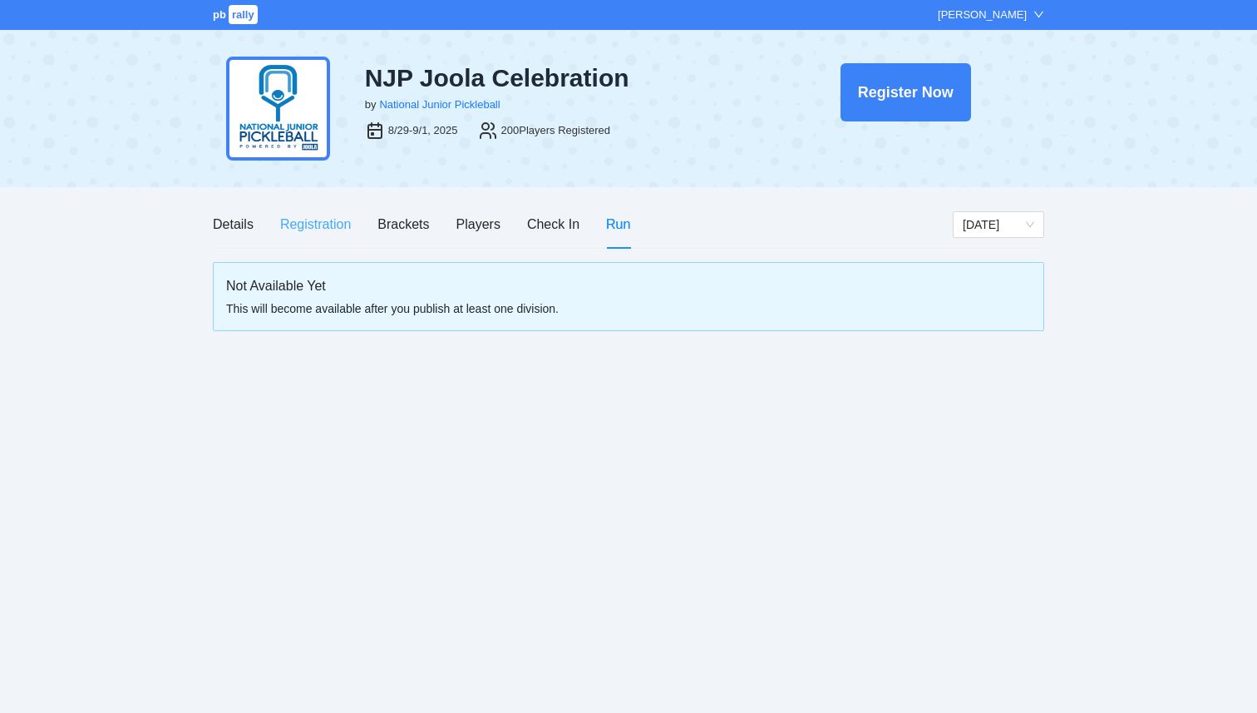
click at [304, 246] on div "Registration" at bounding box center [315, 223] width 71 height 47
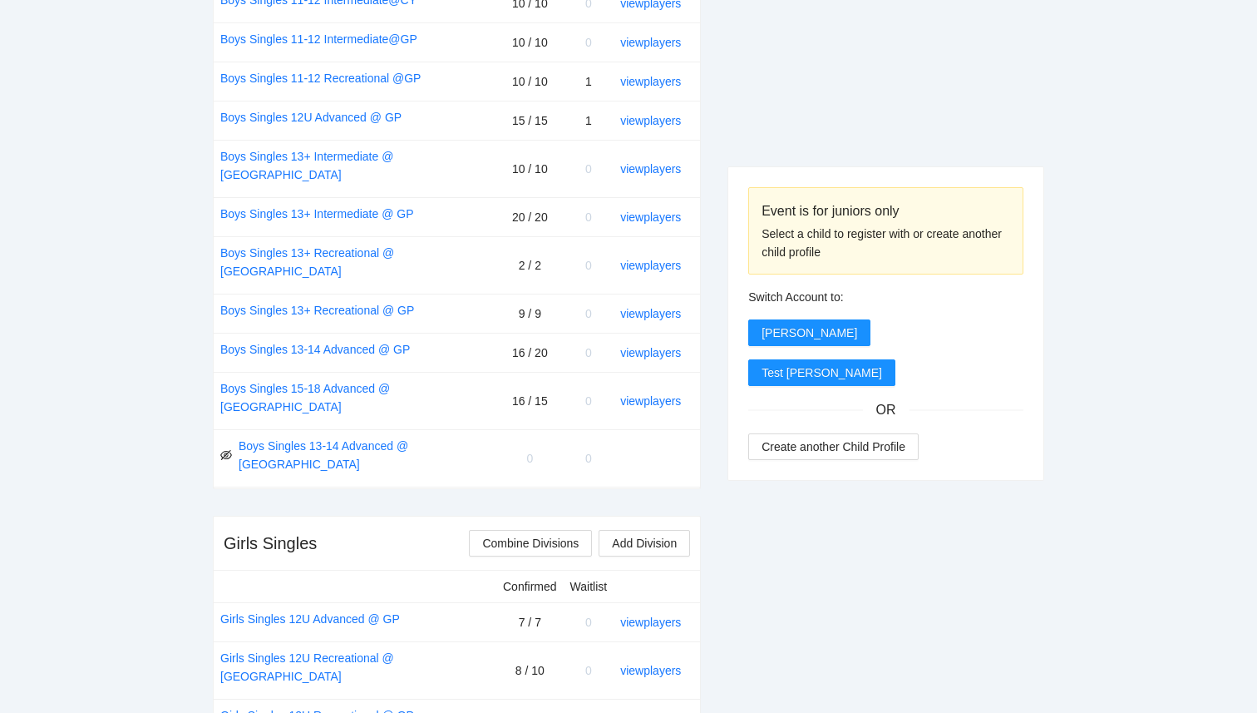
scroll to position [970, 0]
